Goal: Information Seeking & Learning: Learn about a topic

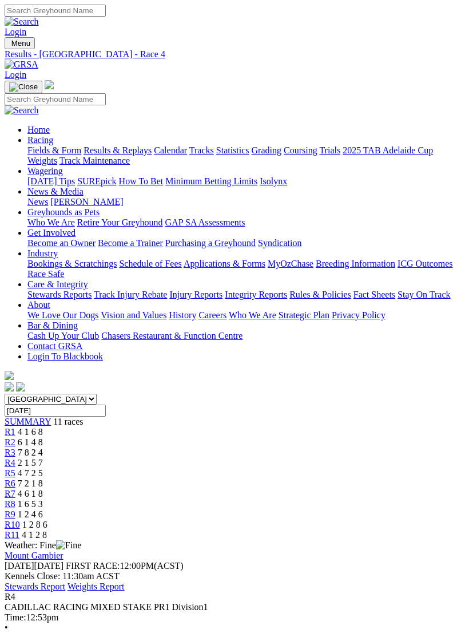
click at [9, 46] on img "Toggle navigation" at bounding box center [9, 46] width 0 height 0
click at [81, 155] on link "Fields & Form" at bounding box center [54, 150] width 54 height 10
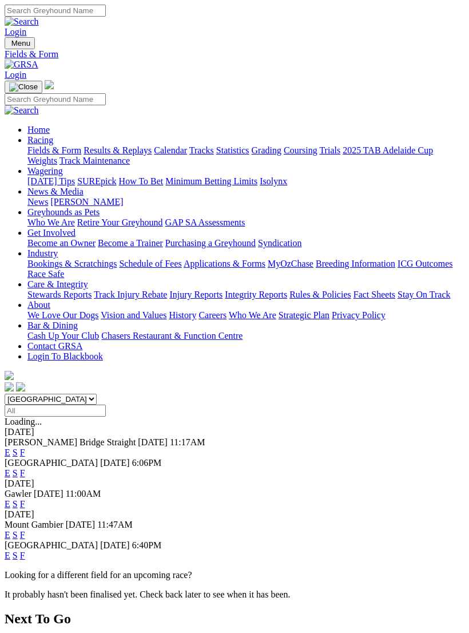
click at [10, 447] on link "E" at bounding box center [8, 452] width 6 height 10
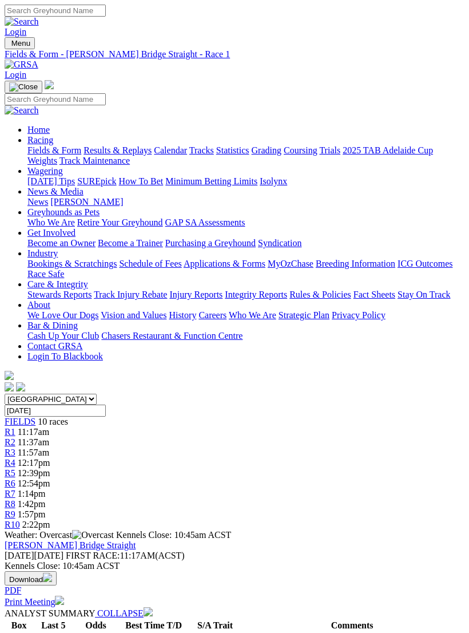
click at [15, 447] on span "R3" at bounding box center [10, 452] width 11 height 10
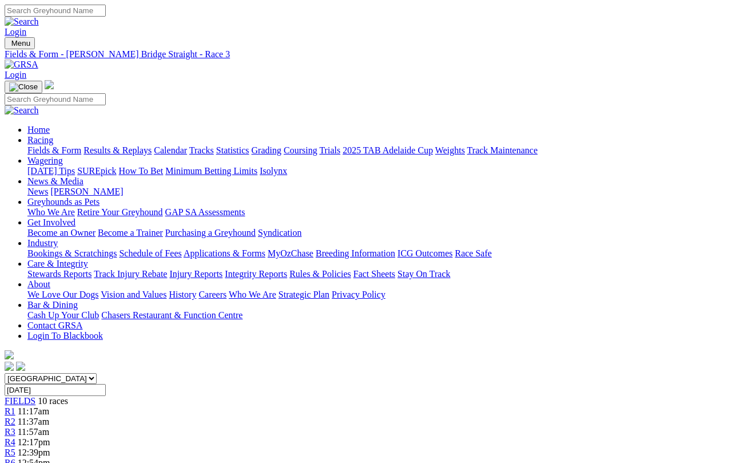
click at [15, 437] on span "R4" at bounding box center [10, 442] width 11 height 10
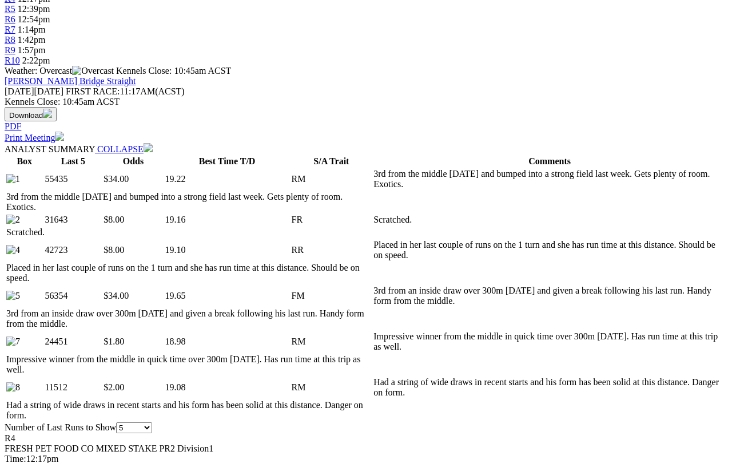
scroll to position [442, 0]
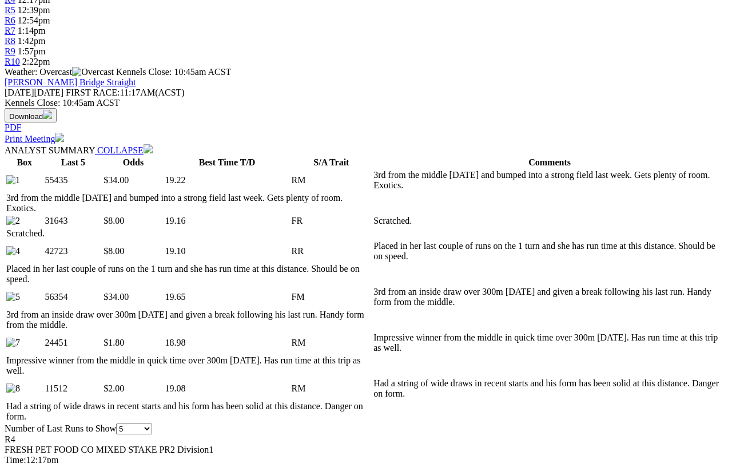
select select "10"
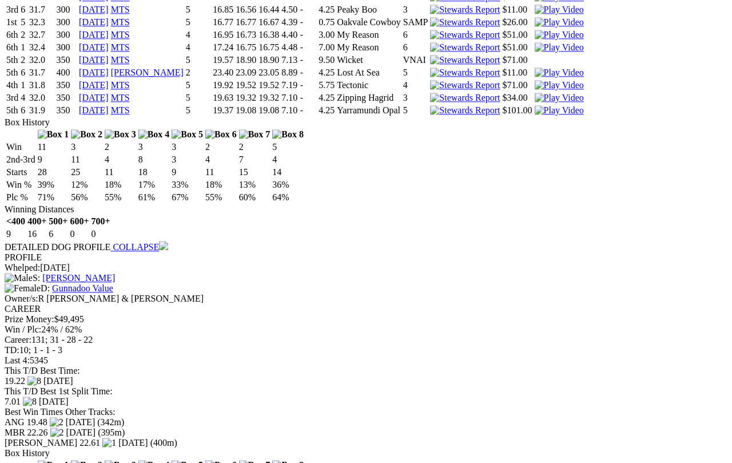
scroll to position [1266, 0]
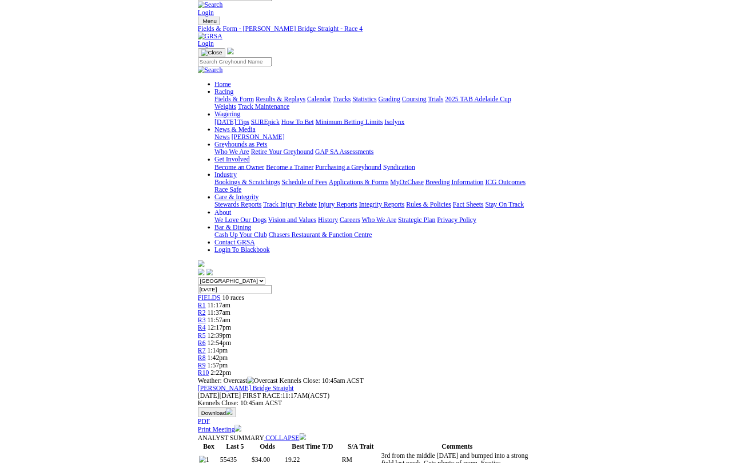
scroll to position [0, 0]
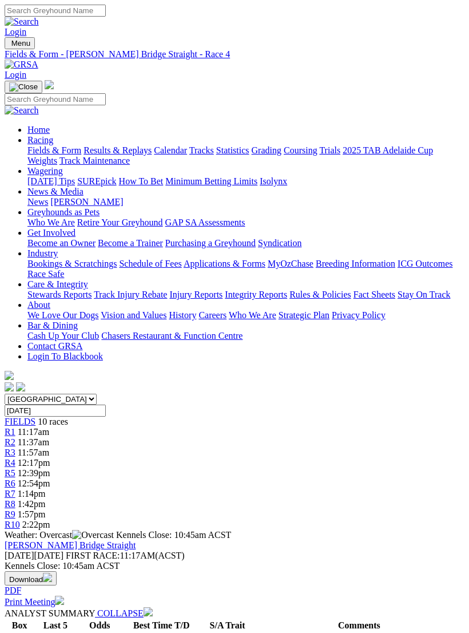
click at [15, 426] on span "R5" at bounding box center [10, 473] width 11 height 10
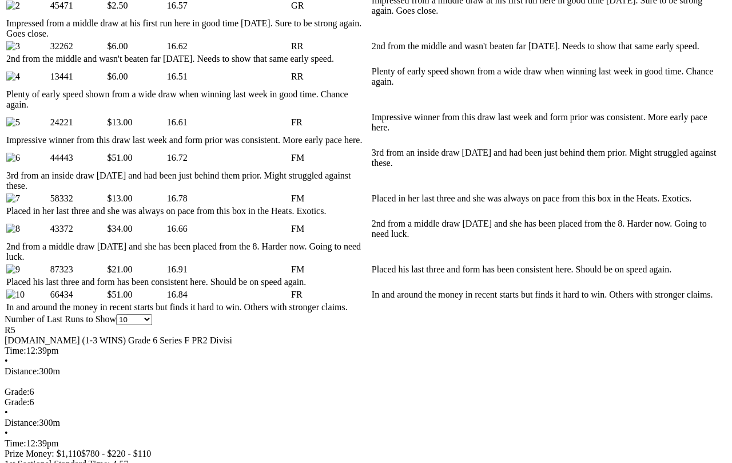
scroll to position [649, 0]
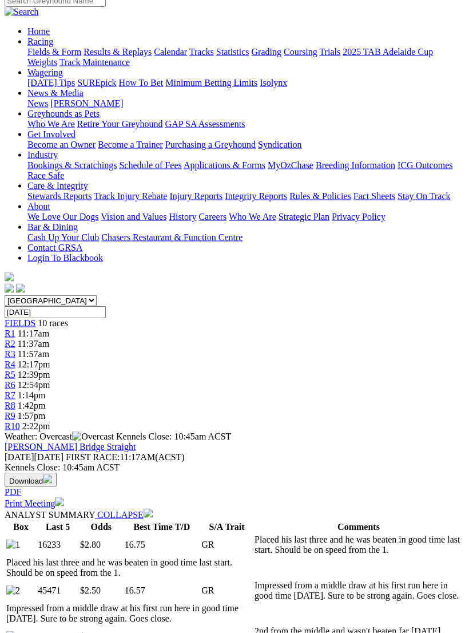
scroll to position [0, 0]
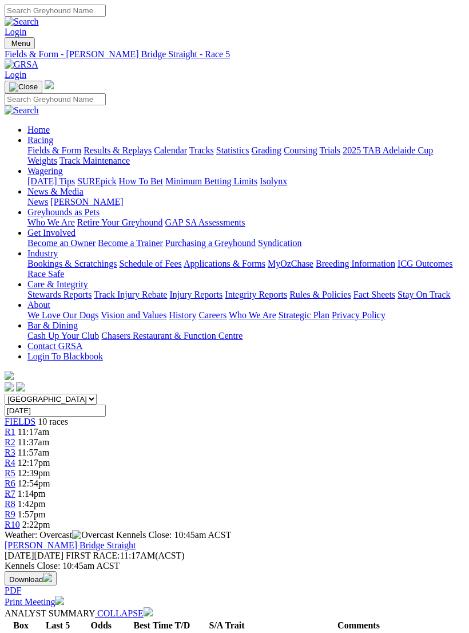
click at [15, 462] on span "R6" at bounding box center [10, 483] width 11 height 10
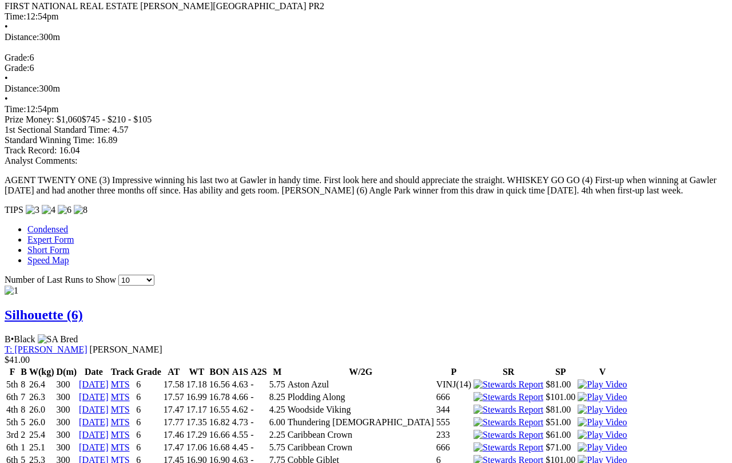
scroll to position [890, 0]
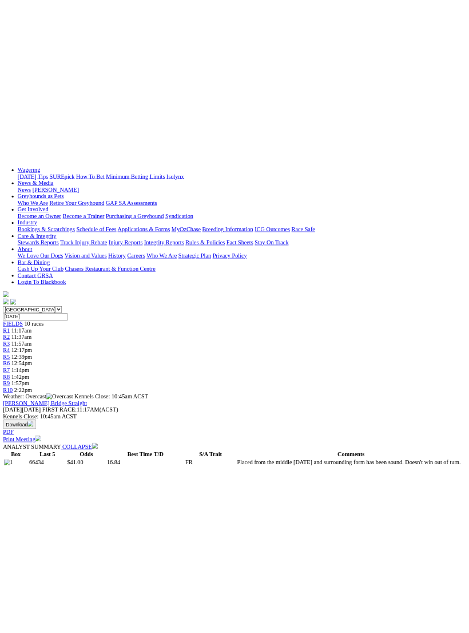
scroll to position [0, 0]
